Goal: Information Seeking & Learning: Learn about a topic

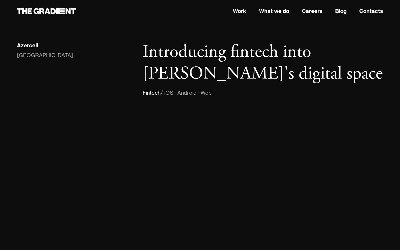
click at [261, 83] on h1 "Introducing fintech into [PERSON_NAME]'s digital space" at bounding box center [263, 62] width 240 height 43
click at [33, 57] on div "[GEOGRAPHIC_DATA]" at bounding box center [45, 55] width 56 height 8
click at [45, 10] on icon at bounding box center [46, 11] width 59 height 10
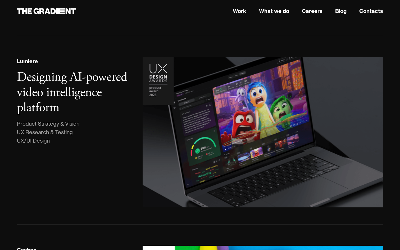
scroll to position [108, 0]
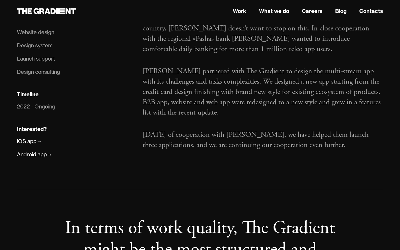
scroll to position [339, 0]
